Goal: Navigation & Orientation: Find specific page/section

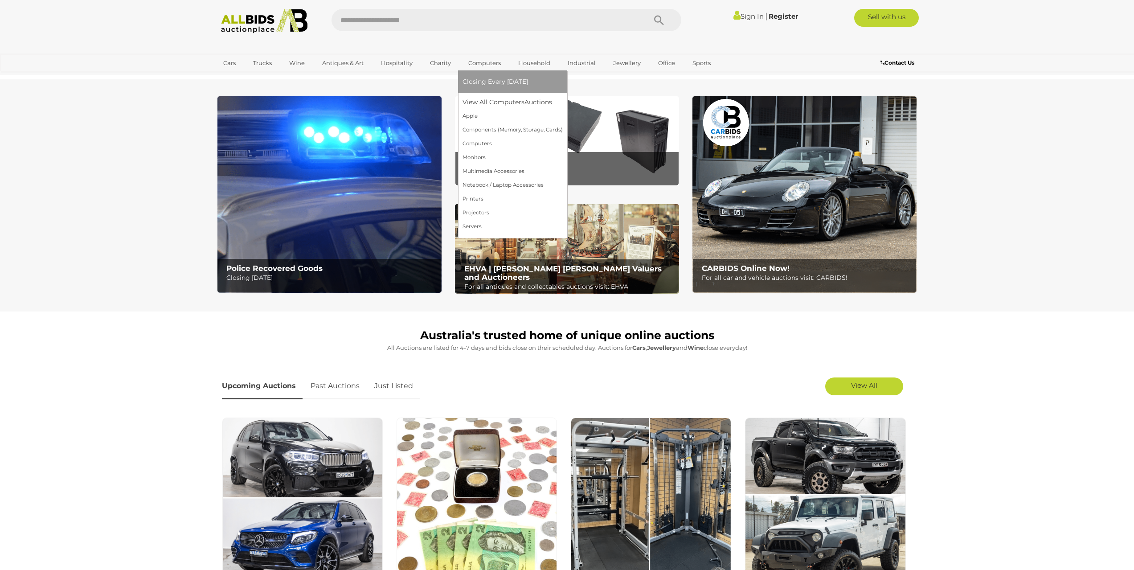
click at [481, 86] on span "Closing Every [DATE]" at bounding box center [496, 82] width 66 height 8
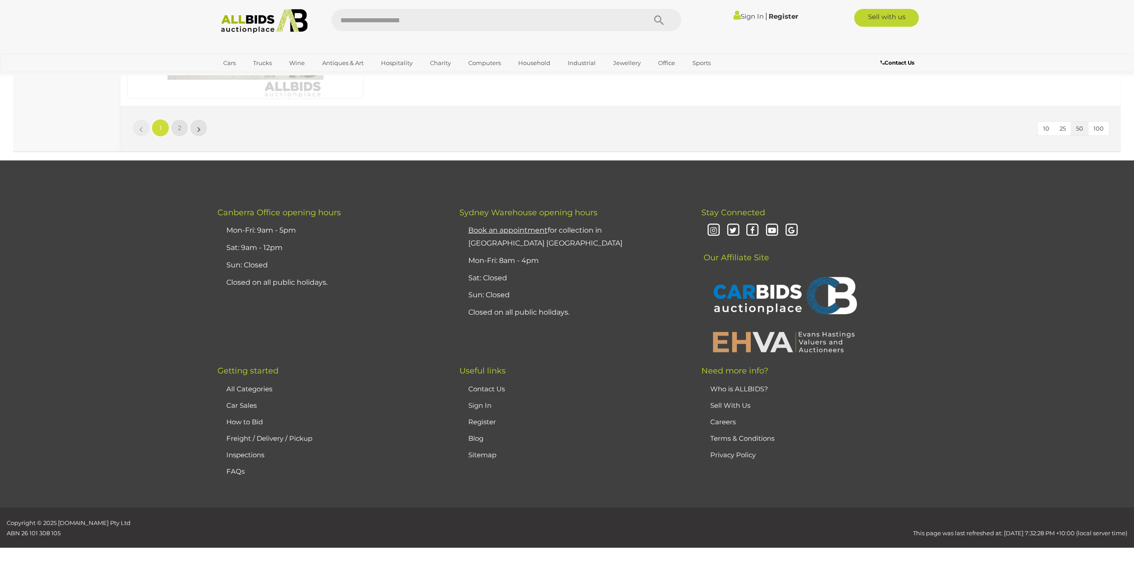
drag, startPoint x: 101, startPoint y: 199, endPoint x: 119, endPoint y: 406, distance: 207.6
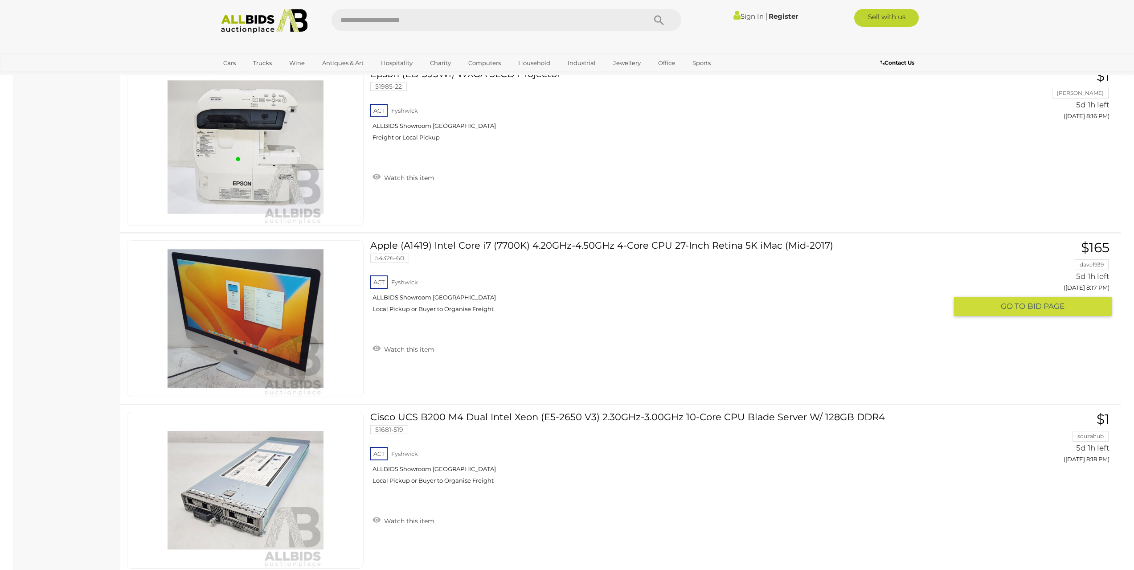
drag, startPoint x: 129, startPoint y: 183, endPoint x: 118, endPoint y: 120, distance: 63.9
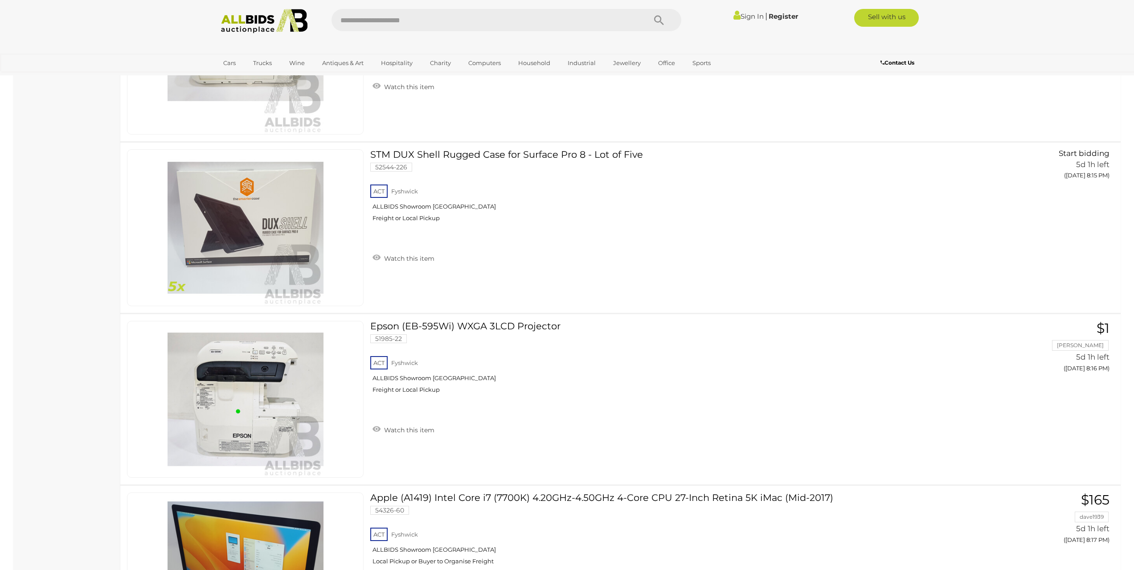
drag, startPoint x: 114, startPoint y: 204, endPoint x: 111, endPoint y: 231, distance: 27.3
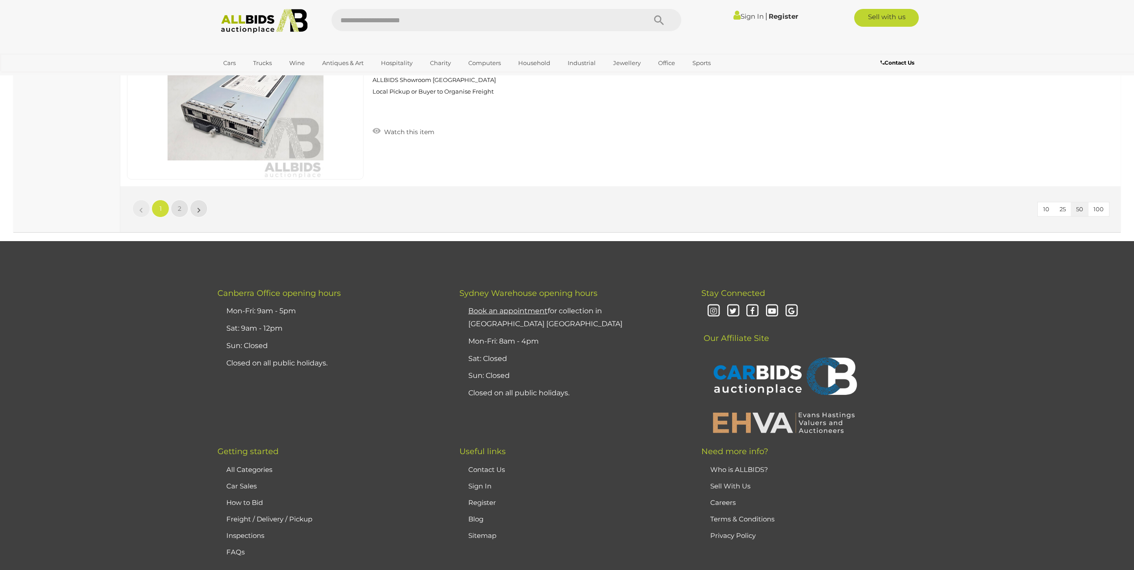
drag, startPoint x: 100, startPoint y: 238, endPoint x: 107, endPoint y: 335, distance: 96.5
click at [176, 212] on link "2" at bounding box center [180, 209] width 18 height 18
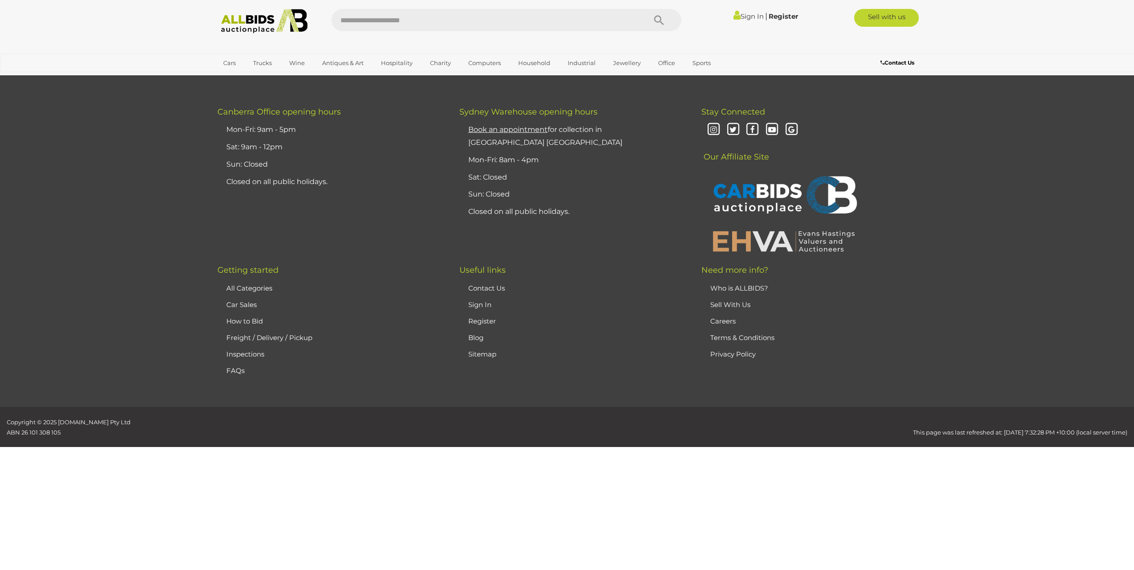
scroll to position [104, 0]
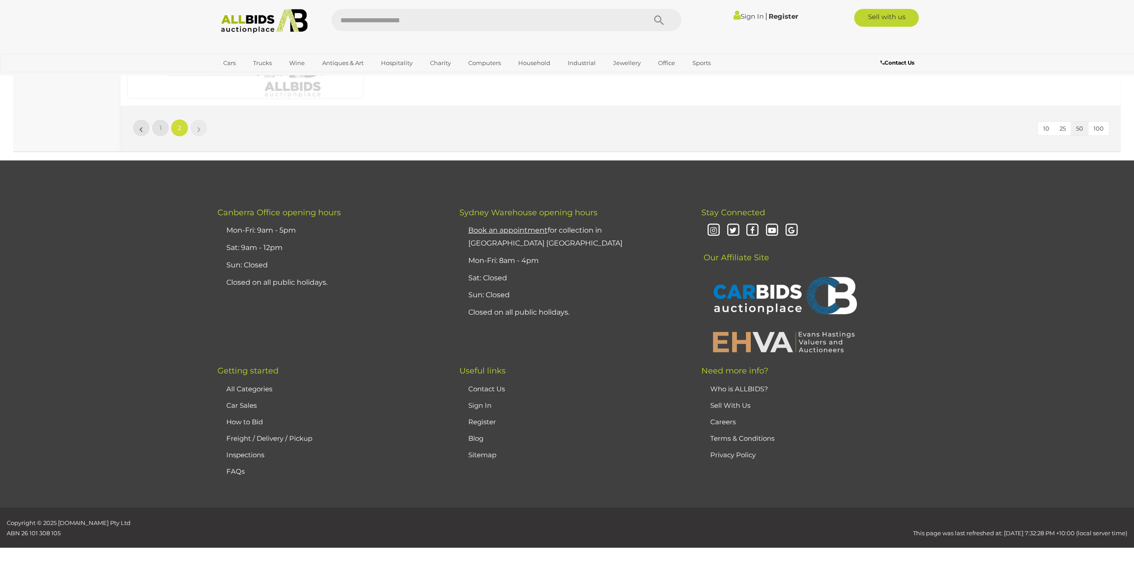
drag, startPoint x: 122, startPoint y: 265, endPoint x: 124, endPoint y: 447, distance: 182.3
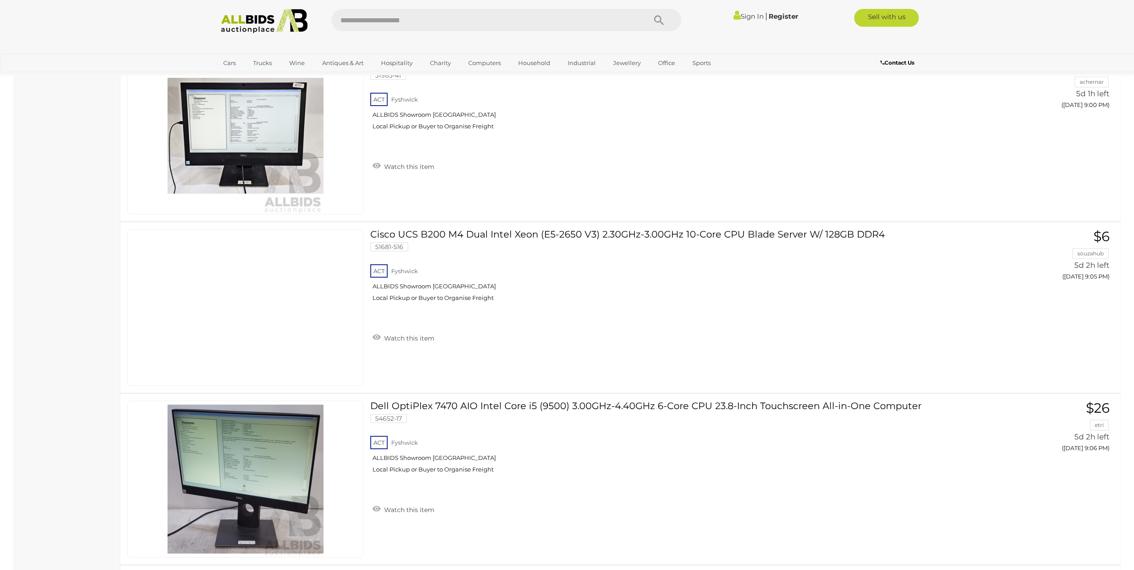
drag, startPoint x: 99, startPoint y: 377, endPoint x: 87, endPoint y: 238, distance: 140.1
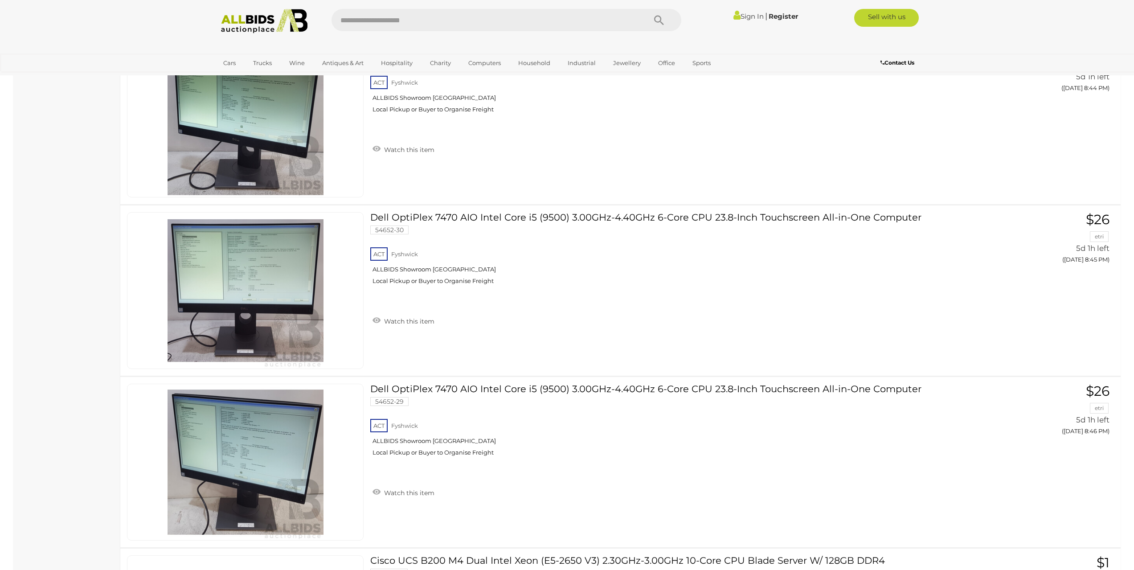
drag, startPoint x: 86, startPoint y: 333, endPoint x: 73, endPoint y: 244, distance: 90.1
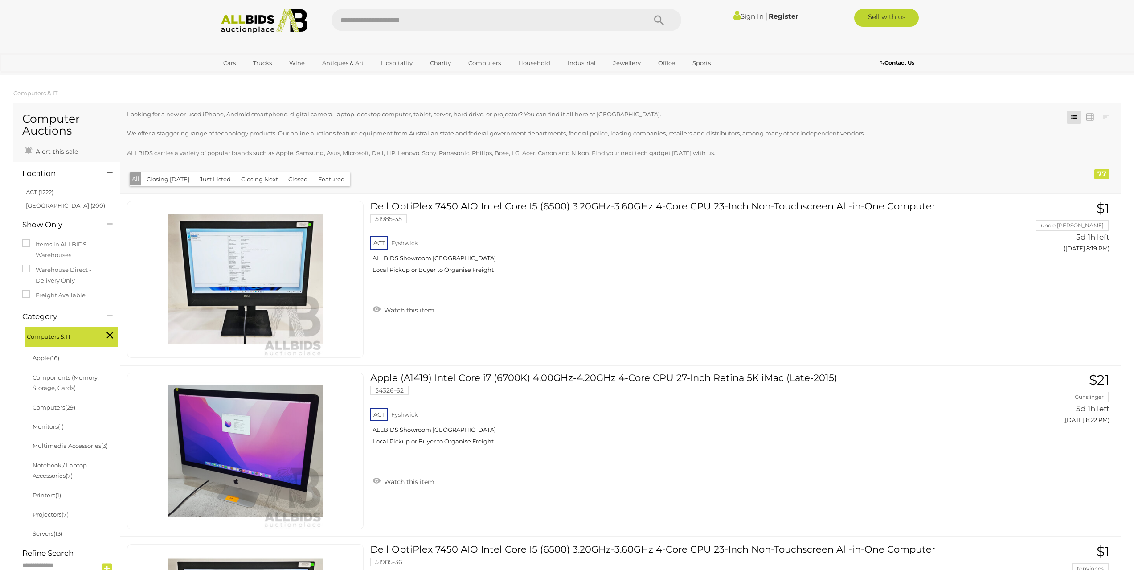
drag, startPoint x: 91, startPoint y: 237, endPoint x: 126, endPoint y: 102, distance: 139.3
